Goal: Information Seeking & Learning: Learn about a topic

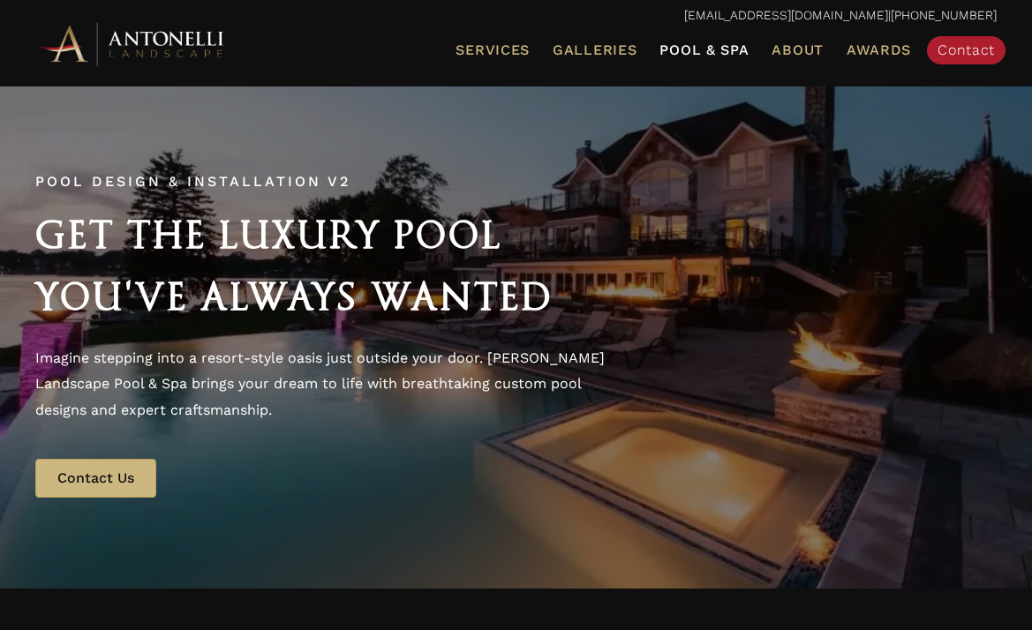
click at [721, 50] on span "Pool & Spa" at bounding box center [704, 49] width 89 height 17
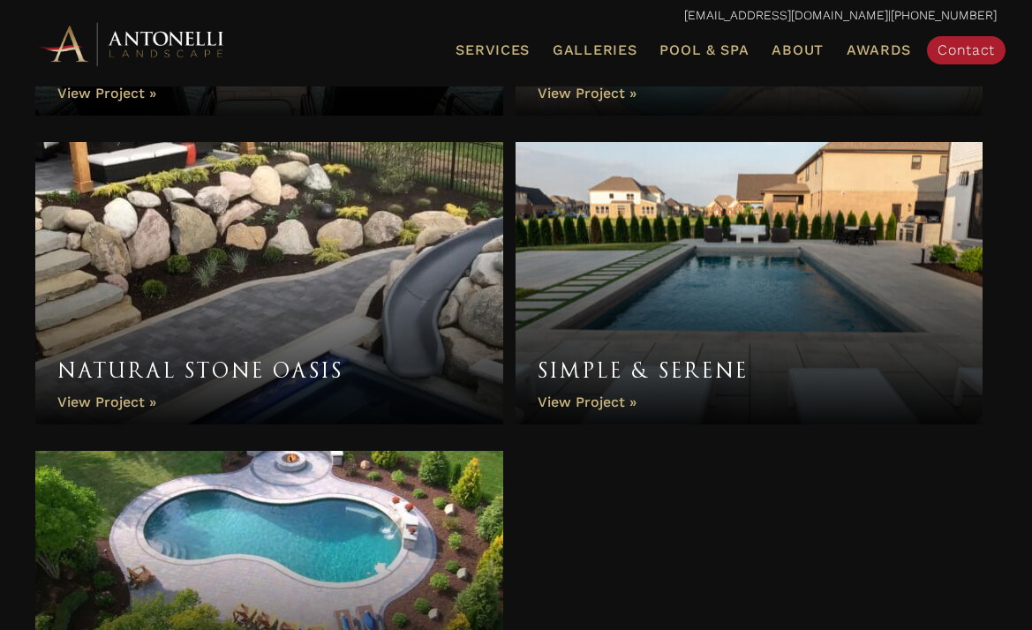
scroll to position [6770, 0]
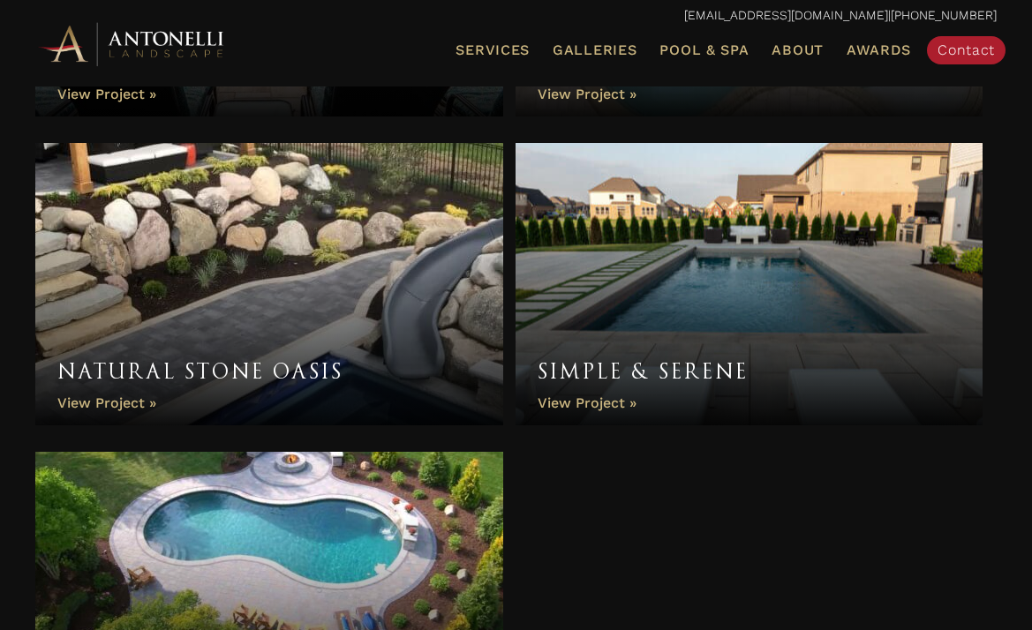
click at [622, 395] on link "Simple & Serene" at bounding box center [750, 284] width 468 height 283
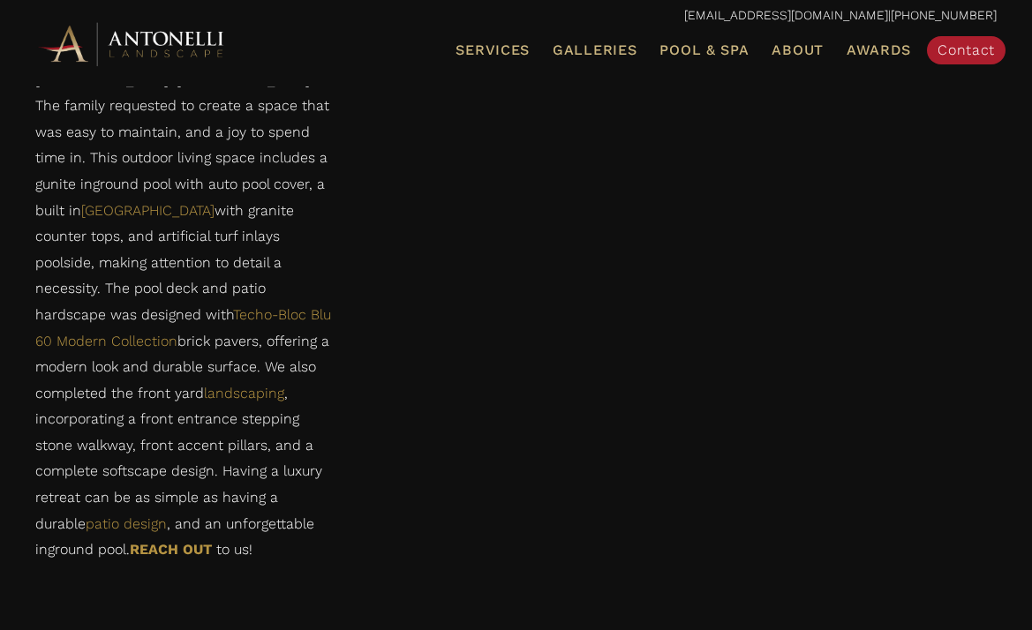
scroll to position [1124, 0]
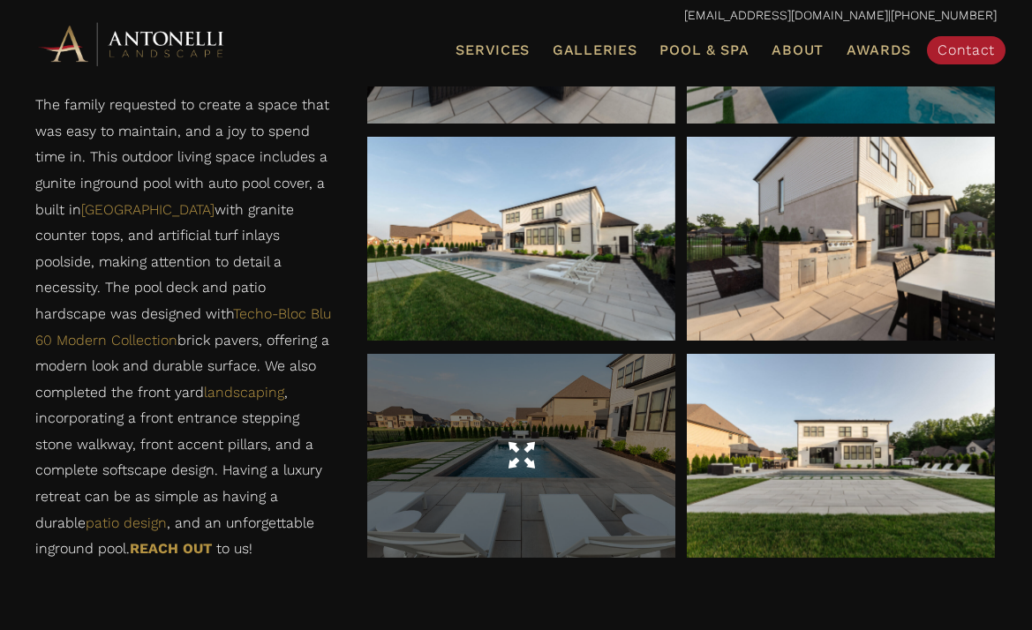
click at [557, 463] on div at bounding box center [521, 456] width 308 height 49
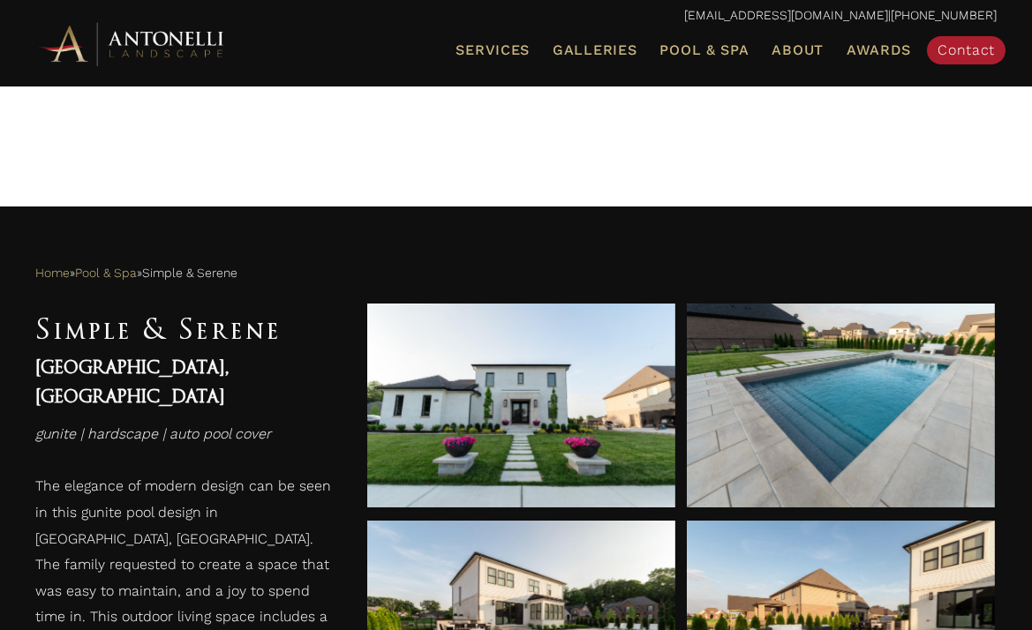
scroll to position [521, 0]
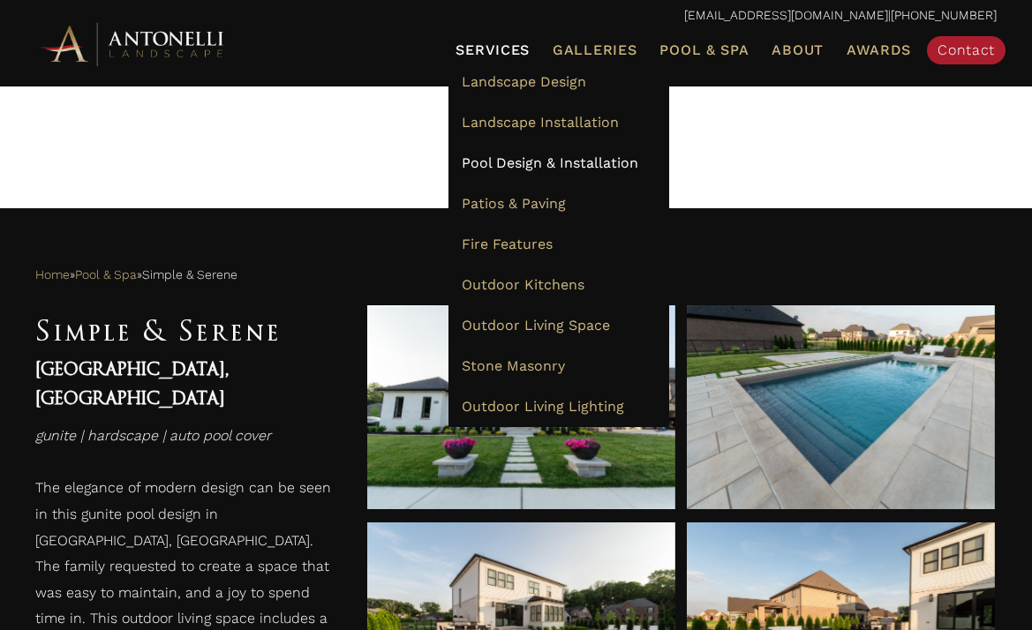
click at [618, 162] on span "Pool Design & Installation" at bounding box center [550, 163] width 177 height 17
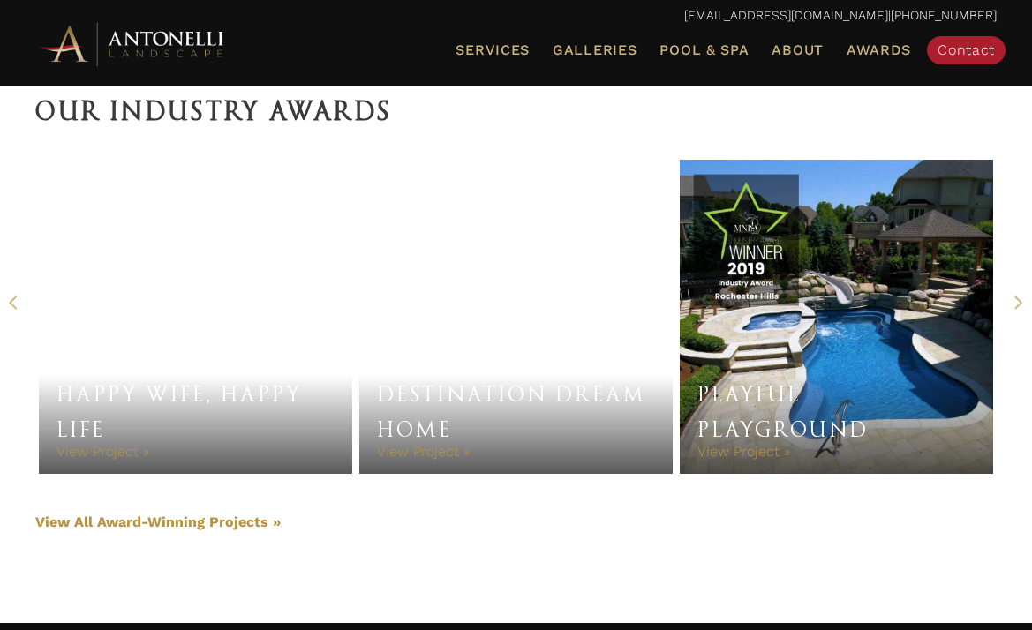
scroll to position [4131, 0]
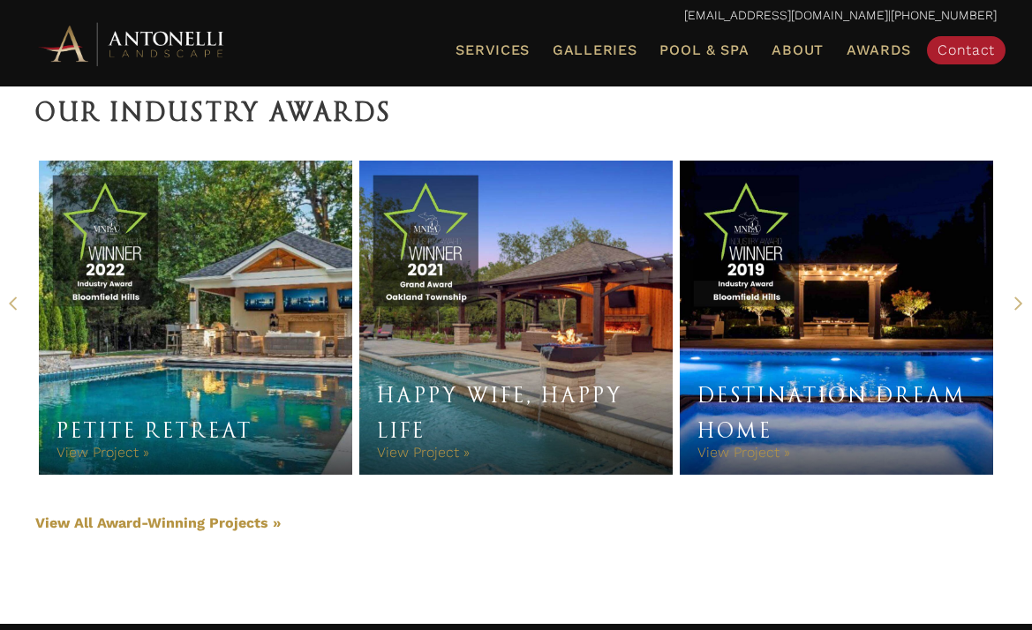
click at [116, 389] on link "Petite Retreat" at bounding box center [196, 318] width 314 height 314
click at [70, 461] on link "View Project »" at bounding box center [103, 452] width 93 height 17
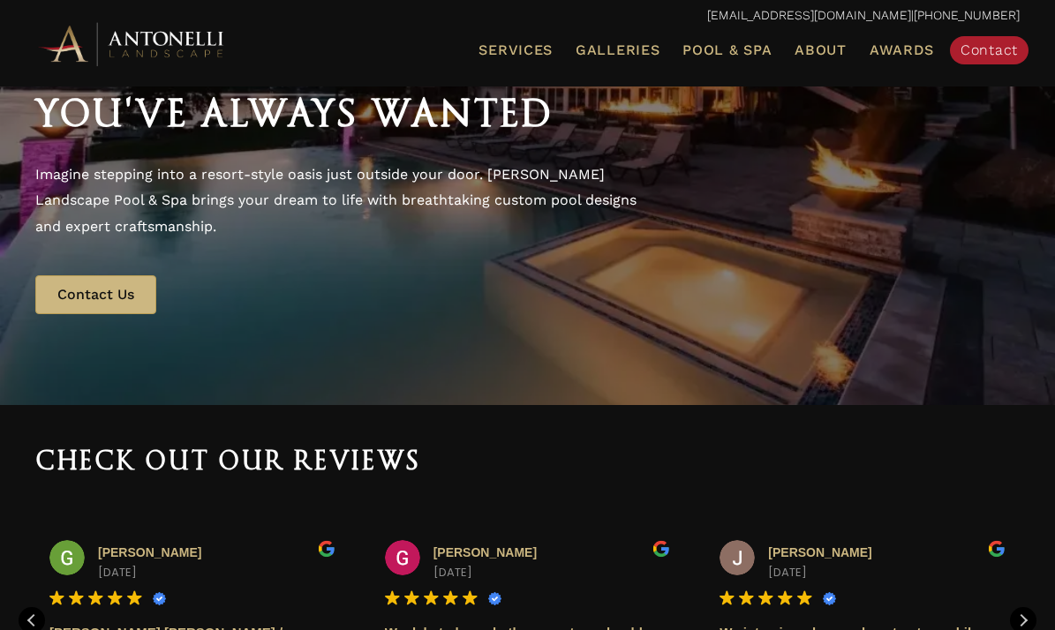
scroll to position [0, 0]
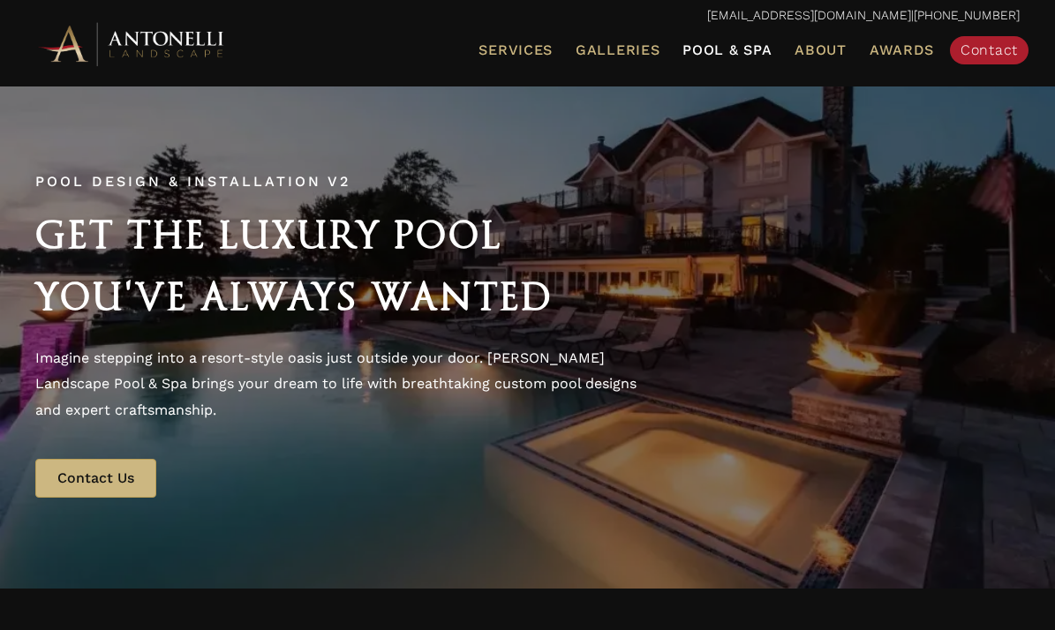
click at [719, 55] on span "Pool & Spa" at bounding box center [727, 49] width 89 height 17
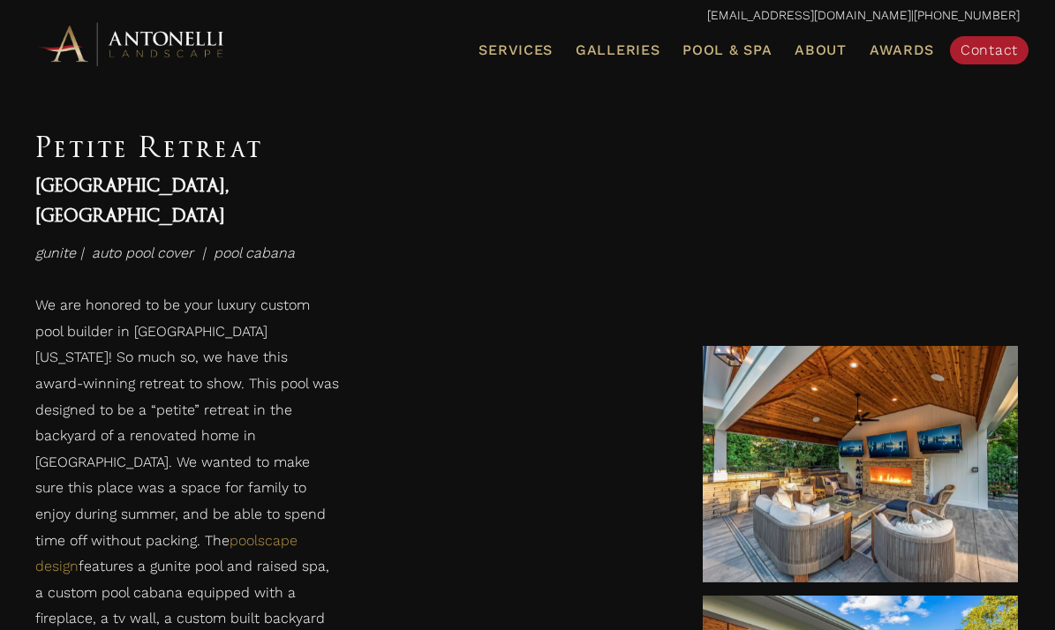
scroll to position [1743, 0]
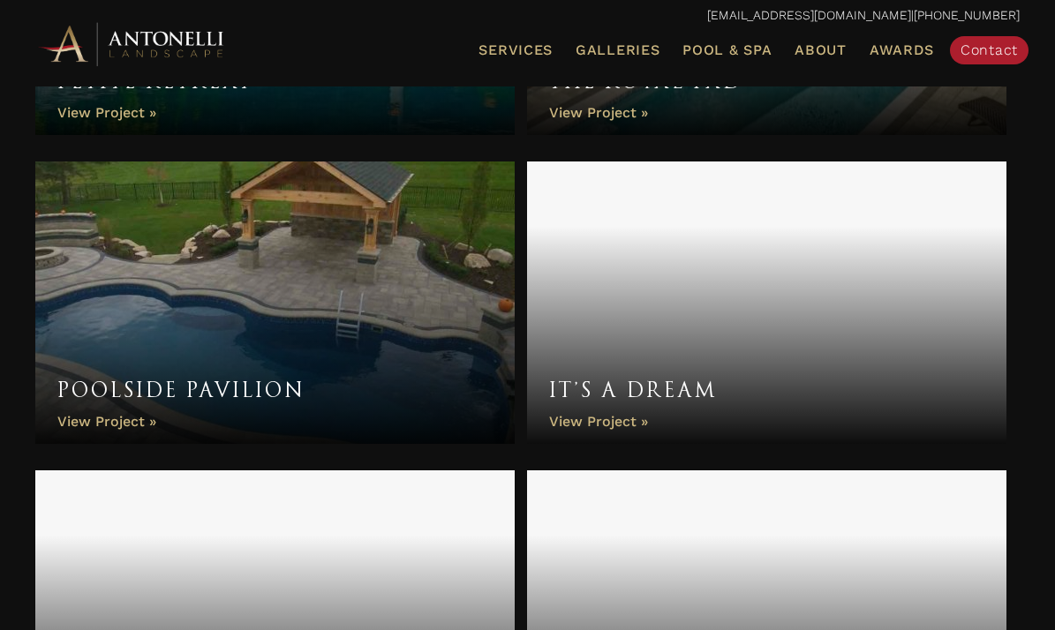
scroll to position [3922, 0]
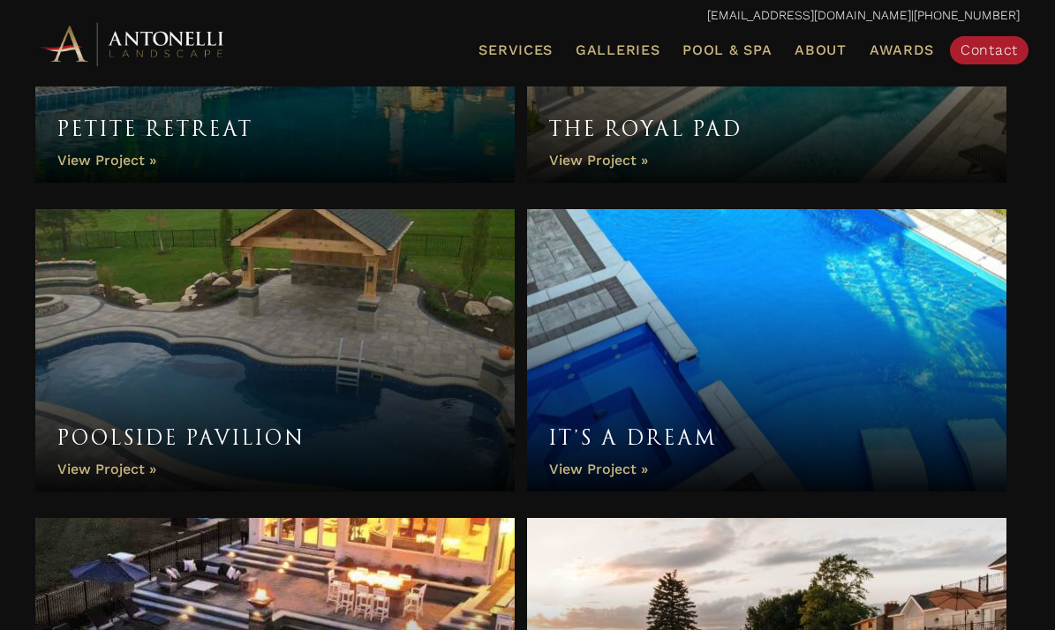
click at [97, 373] on link "Poolside Pavilion" at bounding box center [274, 350] width 479 height 283
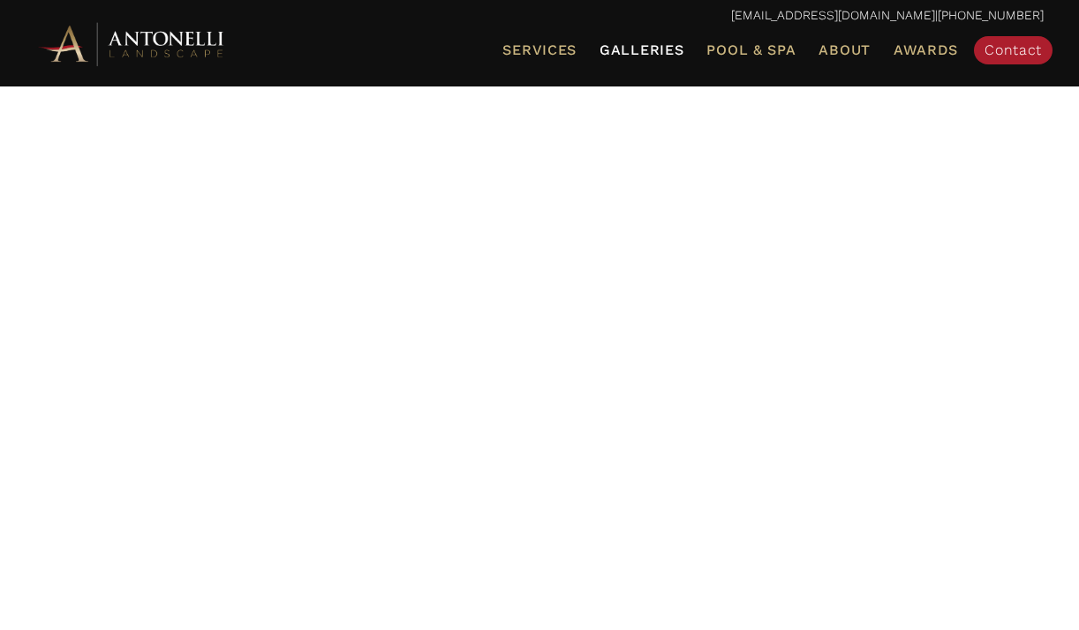
click at [638, 50] on span "Galleries" at bounding box center [642, 49] width 84 height 17
